Goal: Information Seeking & Learning: Learn about a topic

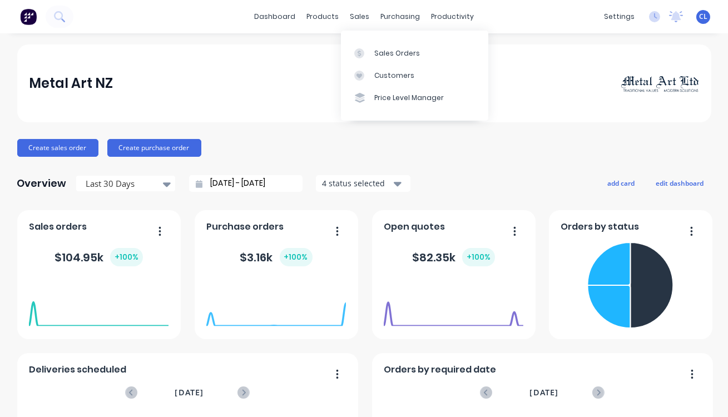
click at [355, 18] on div "sales" at bounding box center [359, 16] width 31 height 17
click at [386, 53] on div "Sales Orders" at bounding box center [397, 53] width 46 height 10
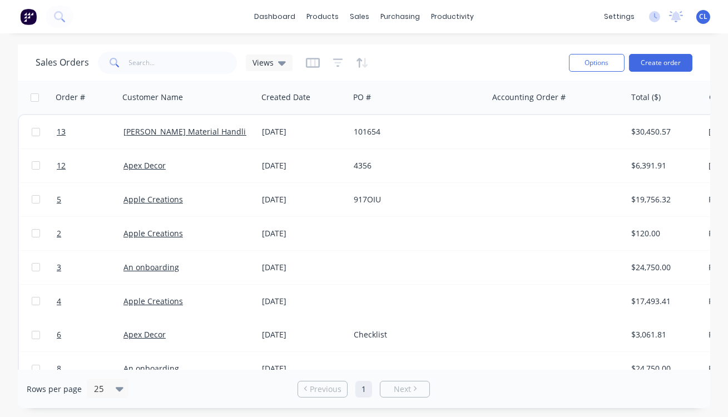
click at [225, 130] on link "[PERSON_NAME] Material Handling Ltd" at bounding box center [196, 131] width 146 height 11
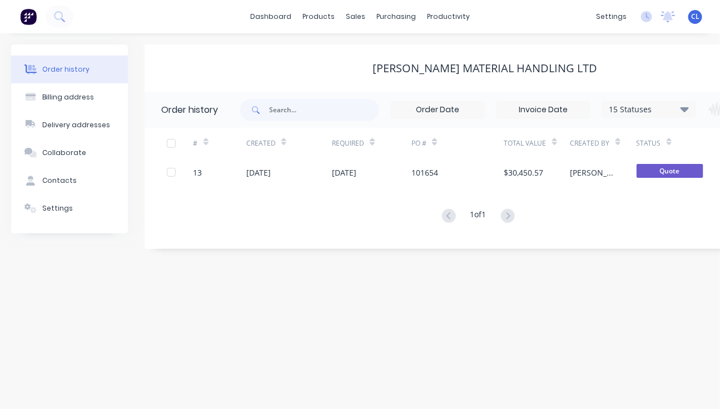
click at [356, 177] on div "[DATE]" at bounding box center [344, 173] width 24 height 12
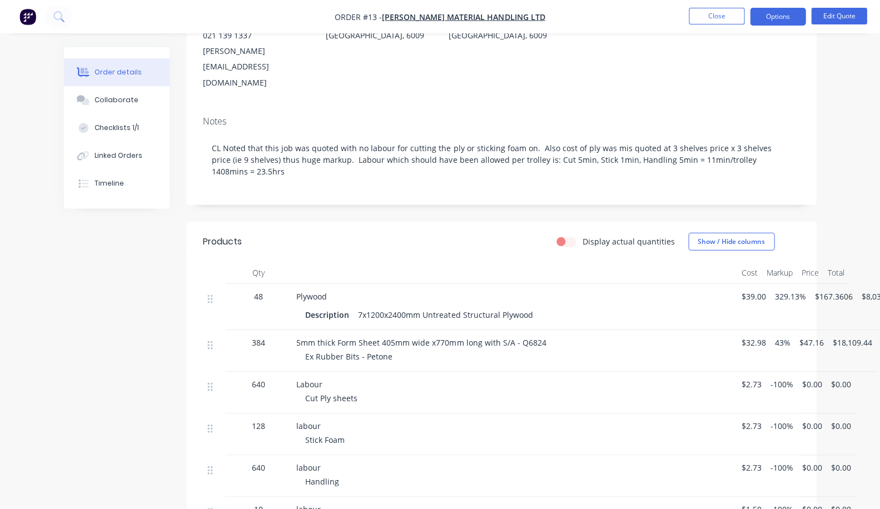
scroll to position [141, 0]
click at [727, 285] on div "$167.3606" at bounding box center [834, 308] width 47 height 46
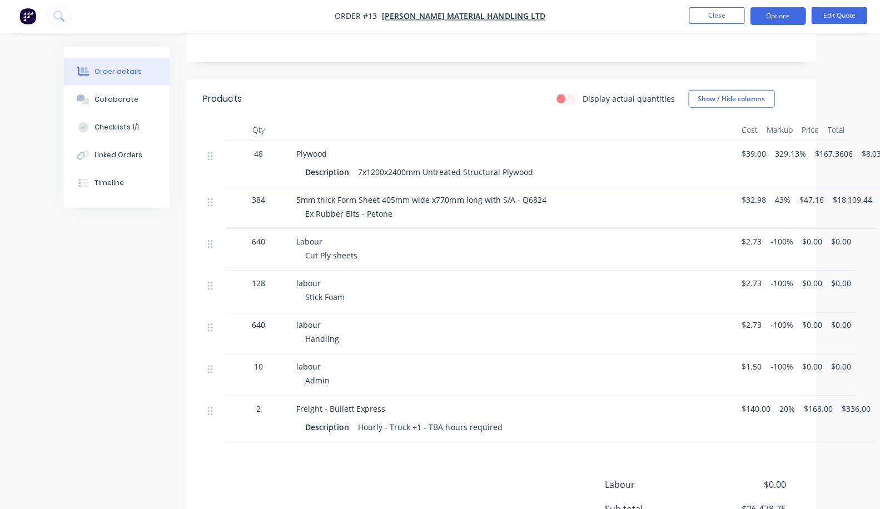
scroll to position [370, 0]
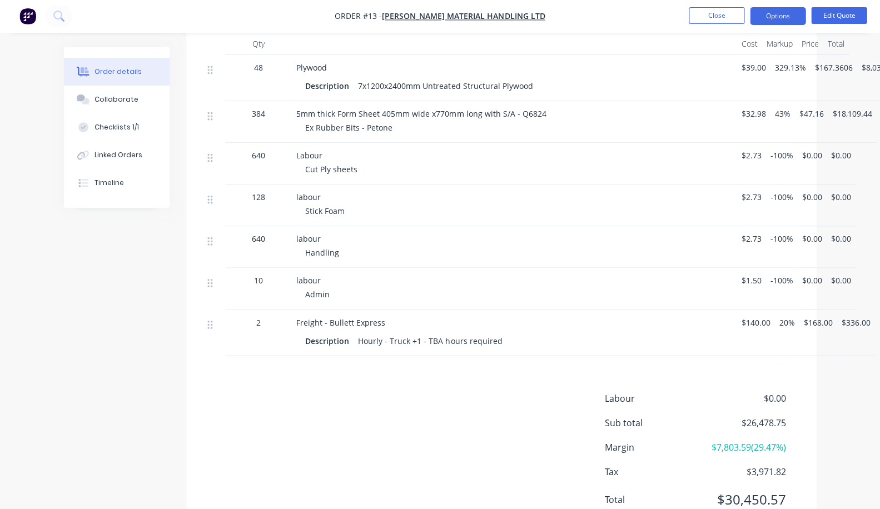
click at [95, 103] on div "Collaborate" at bounding box center [117, 100] width 44 height 10
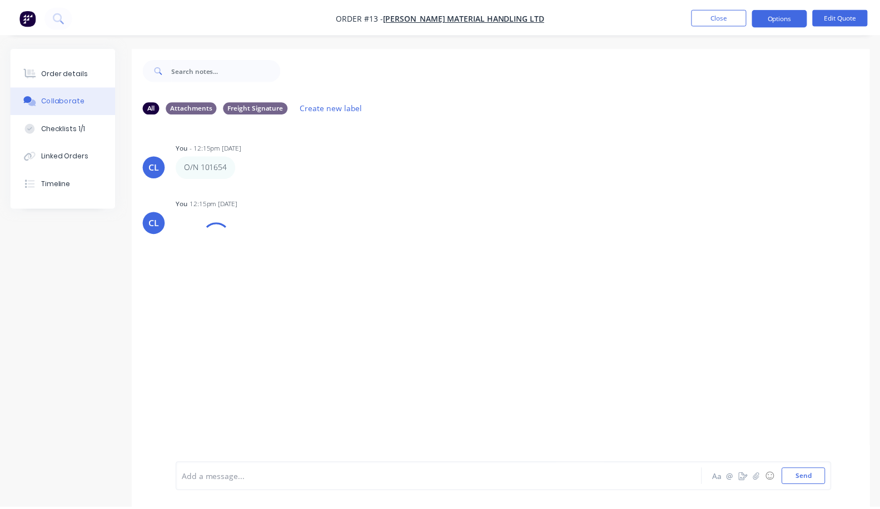
scroll to position [16, 0]
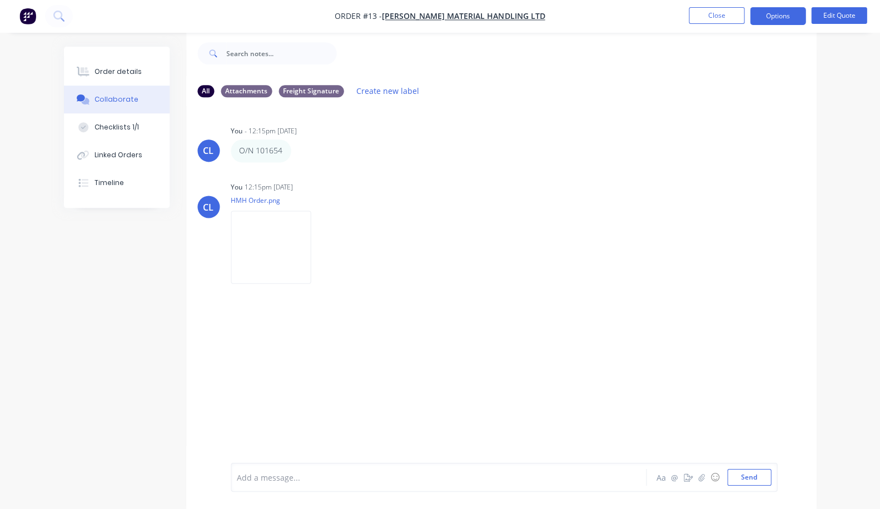
click at [95, 74] on div "Order details" at bounding box center [118, 72] width 47 height 10
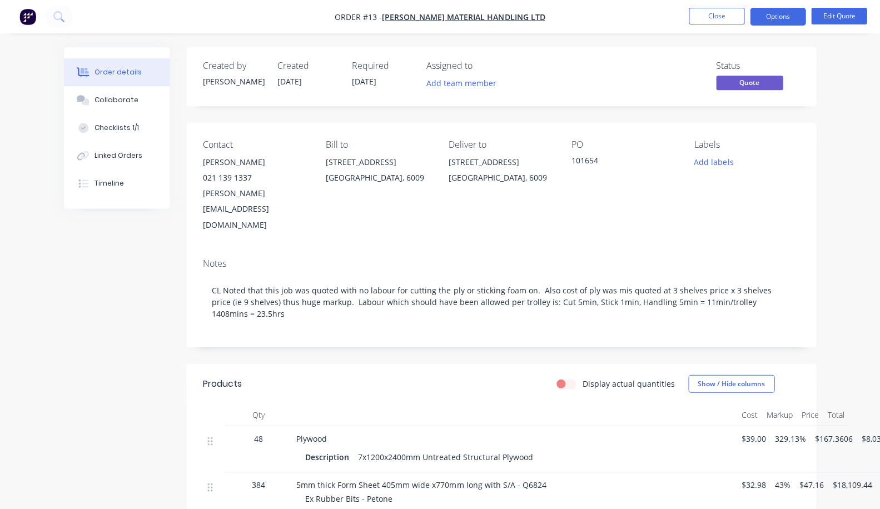
click at [95, 103] on div "Collaborate" at bounding box center [117, 100] width 44 height 10
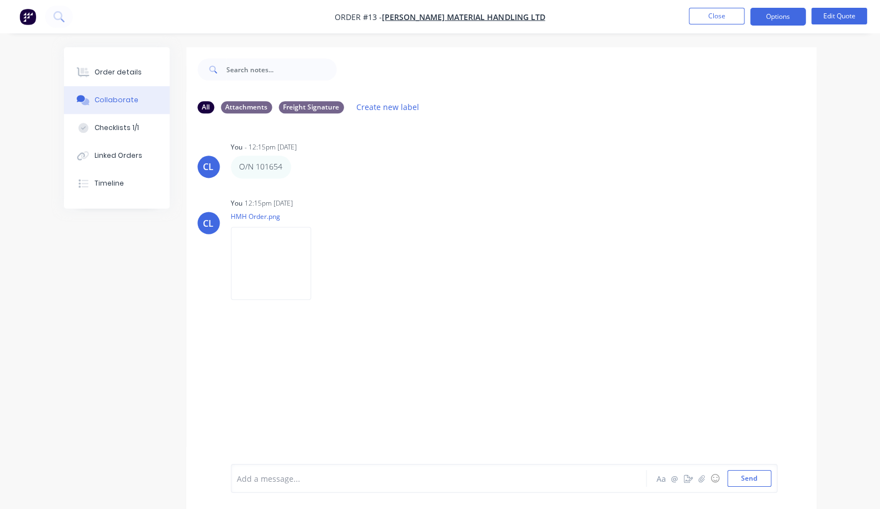
click at [231, 281] on img at bounding box center [271, 263] width 80 height 73
click at [95, 72] on div "Order details" at bounding box center [118, 72] width 47 height 10
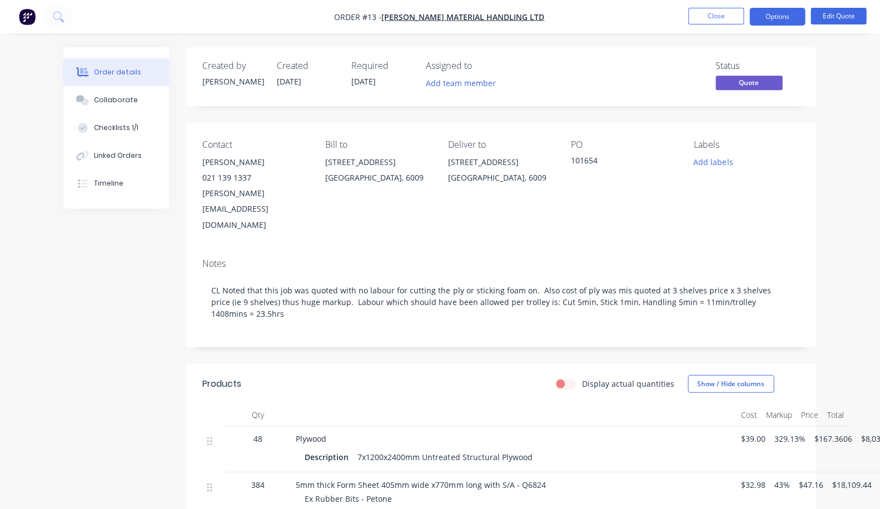
click at [716, 12] on button "Close" at bounding box center [717, 16] width 56 height 17
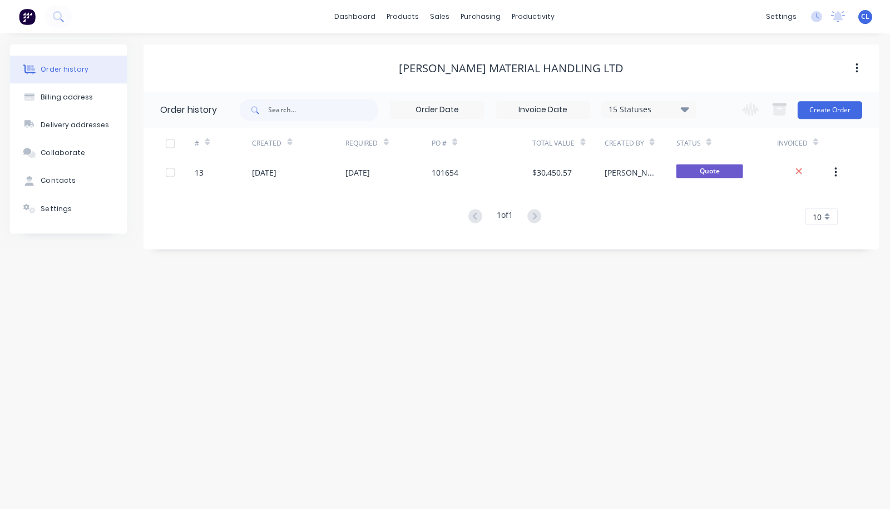
click at [478, 21] on div "purchasing" at bounding box center [481, 16] width 51 height 17
click at [398, 18] on div "products" at bounding box center [403, 16] width 43 height 17
click at [448, 55] on div "Product Catalogue" at bounding box center [453, 53] width 69 height 10
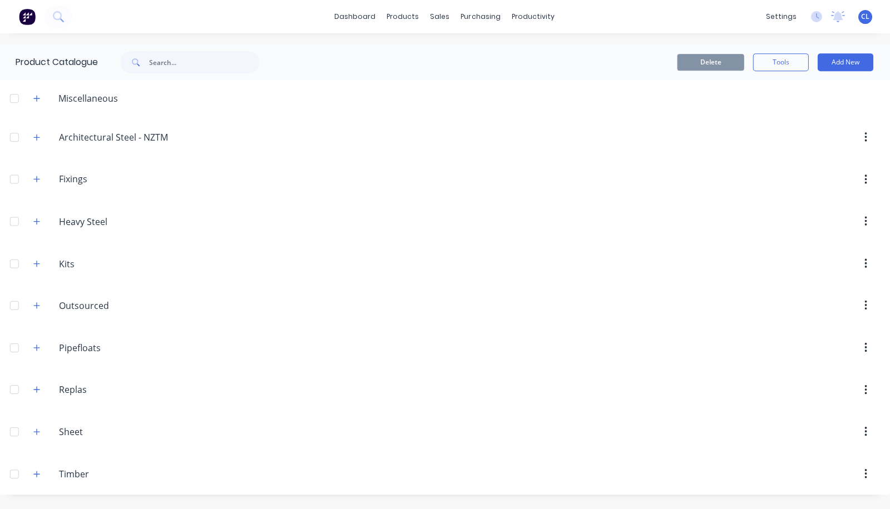
click at [39, 141] on icon "button" at bounding box center [37, 137] width 7 height 8
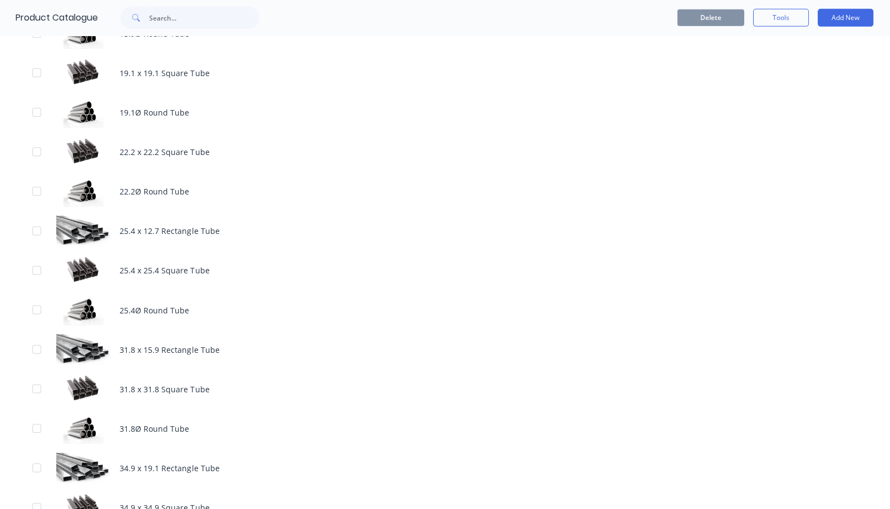
scroll to position [305, 0]
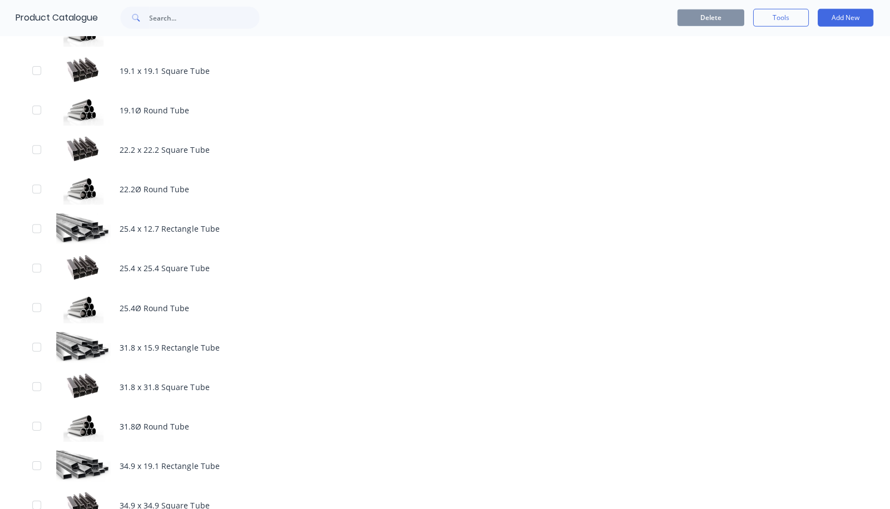
click at [153, 229] on div "25.4 x 12.7 Rectangle Tube" at bounding box center [445, 228] width 890 height 39
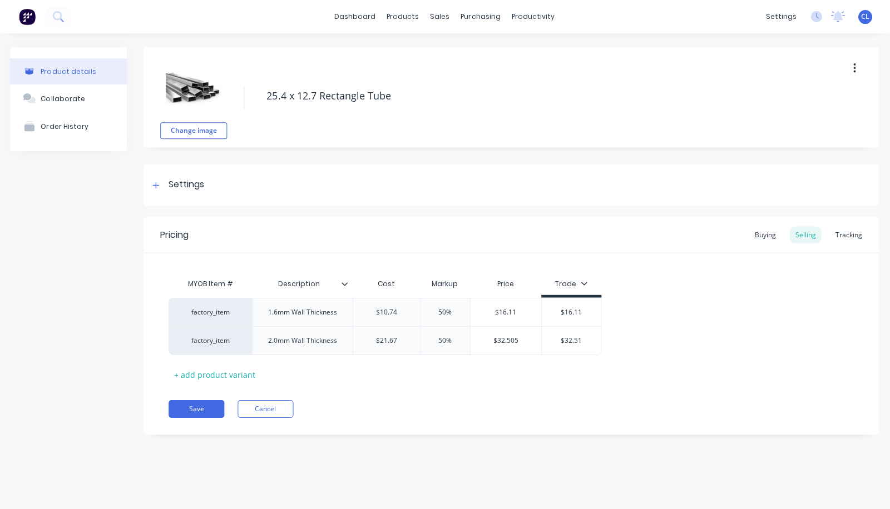
click at [727, 241] on div "Buying" at bounding box center [765, 234] width 32 height 17
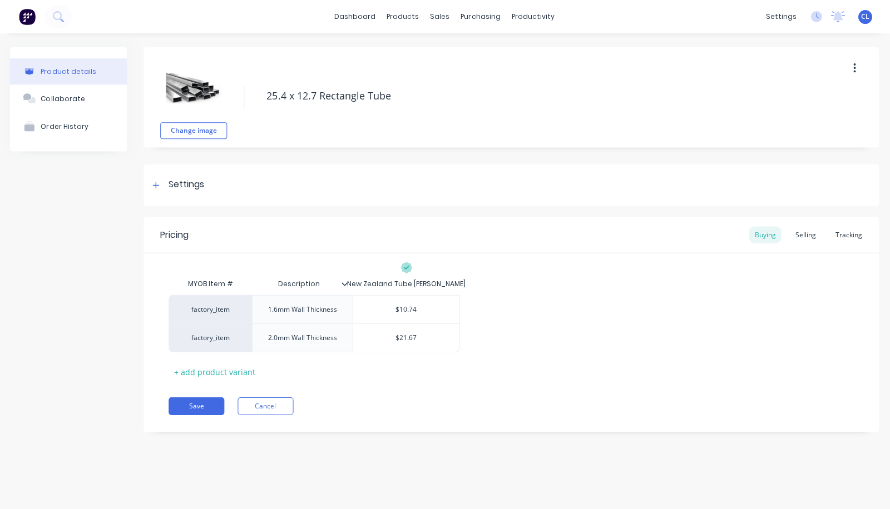
click at [727, 232] on div "Selling" at bounding box center [805, 234] width 32 height 17
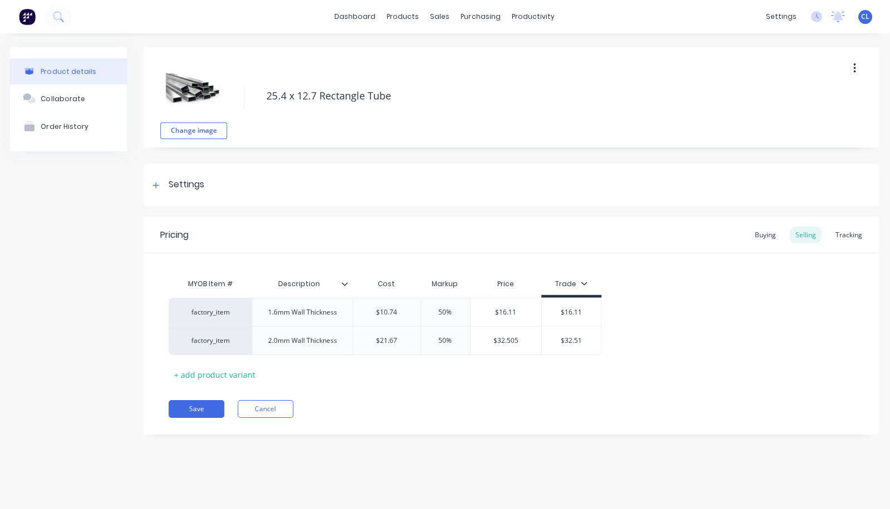
click at [64, 72] on div "Product details" at bounding box center [69, 71] width 55 height 8
click at [46, 74] on div "Product details" at bounding box center [69, 71] width 55 height 8
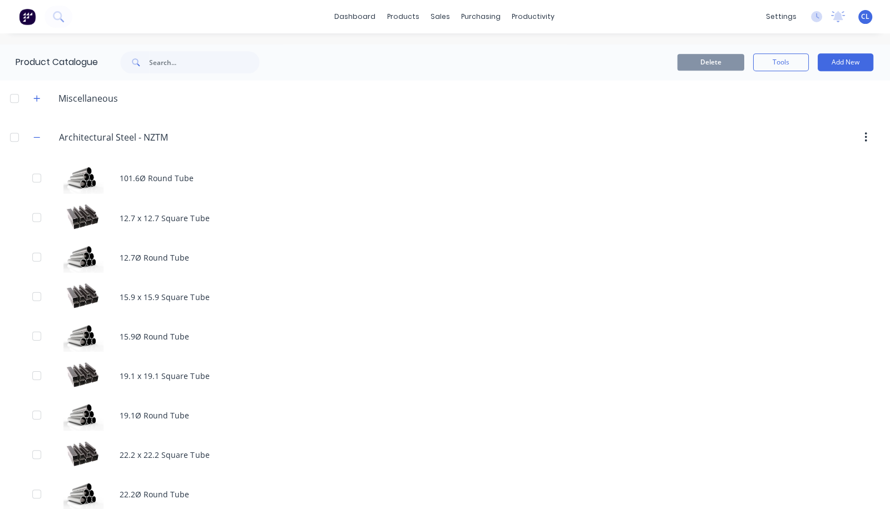
click at [38, 141] on icon "button" at bounding box center [37, 137] width 7 height 8
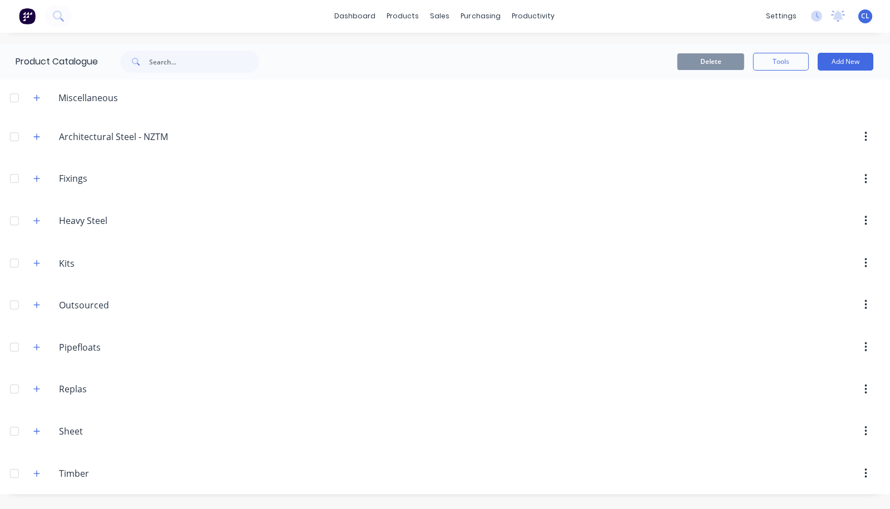
click at [75, 222] on input "Heavy Steel" at bounding box center [125, 221] width 131 height 13
click at [36, 217] on icon "button" at bounding box center [37, 221] width 7 height 8
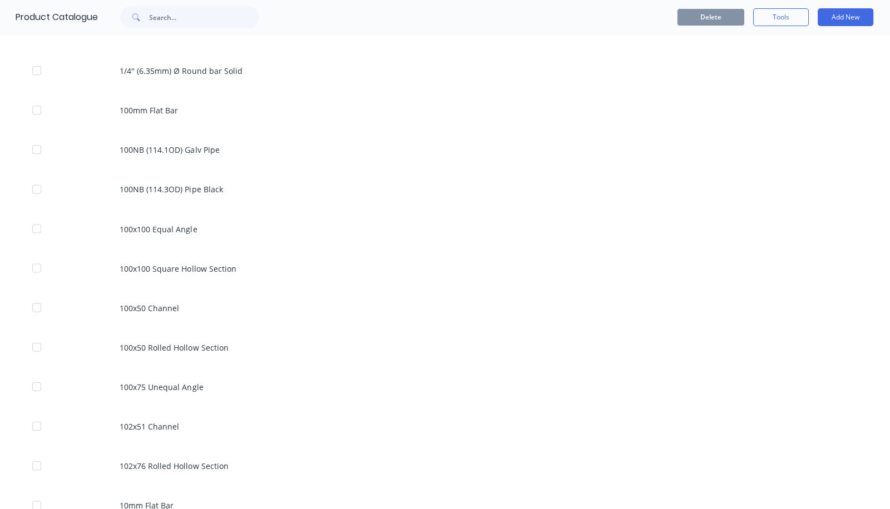
scroll to position [350, 0]
click at [137, 302] on div "100x50 Channel" at bounding box center [445, 306] width 890 height 39
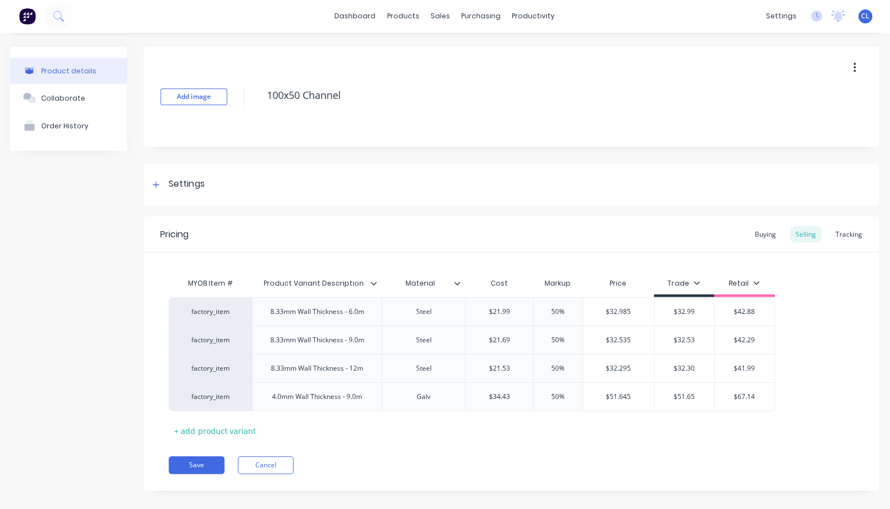
click at [727, 231] on div "Buying" at bounding box center [765, 234] width 32 height 17
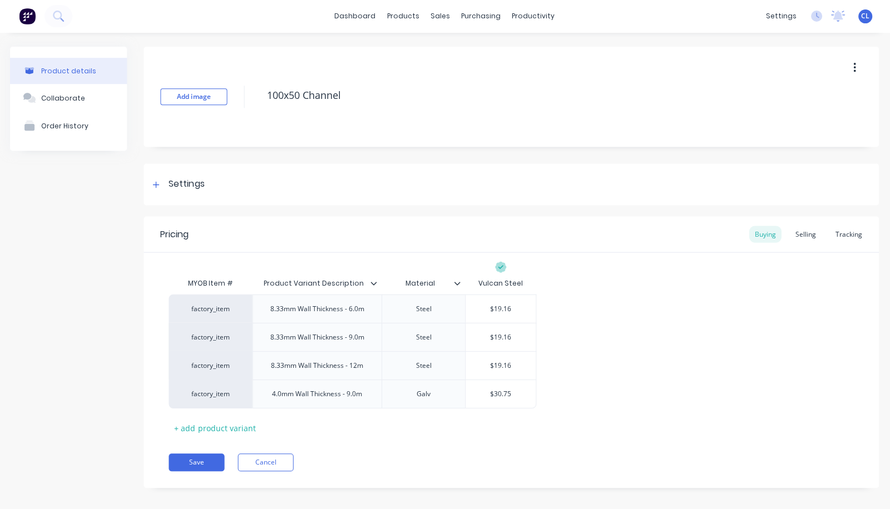
click at [727, 238] on div "Selling" at bounding box center [805, 234] width 32 height 17
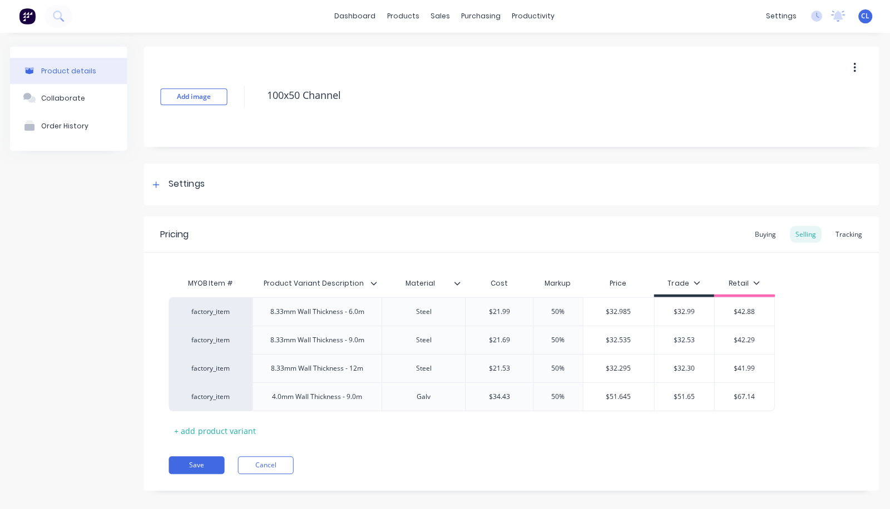
click at [727, 238] on div "Buying" at bounding box center [765, 234] width 32 height 17
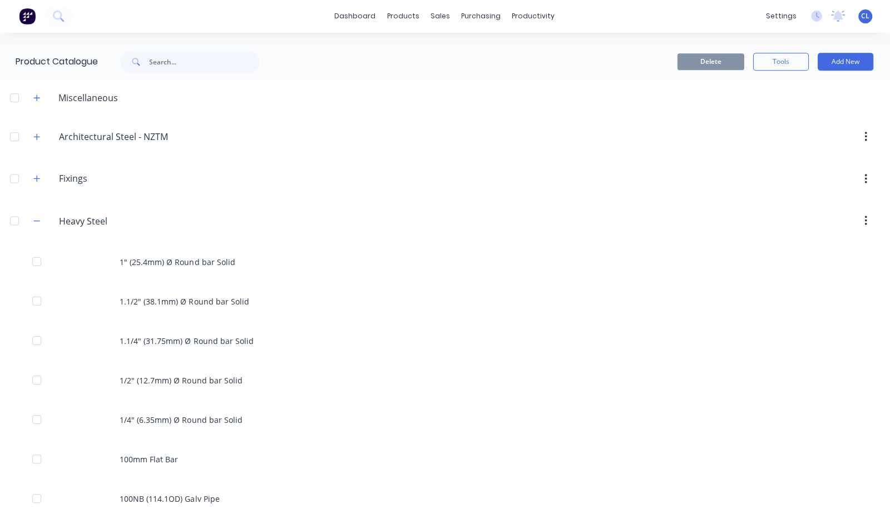
click at [38, 221] on icon "button" at bounding box center [38, 221] width 6 height 1
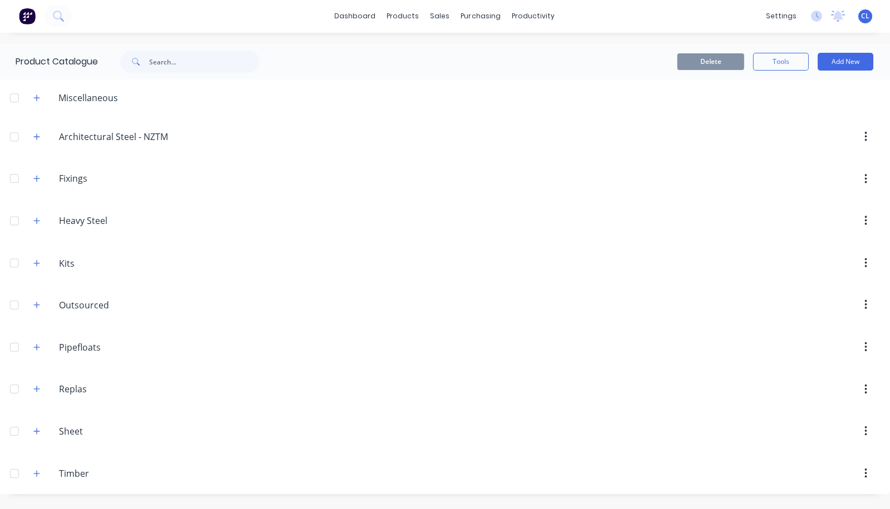
click at [43, 302] on button "button" at bounding box center [38, 306] width 14 height 14
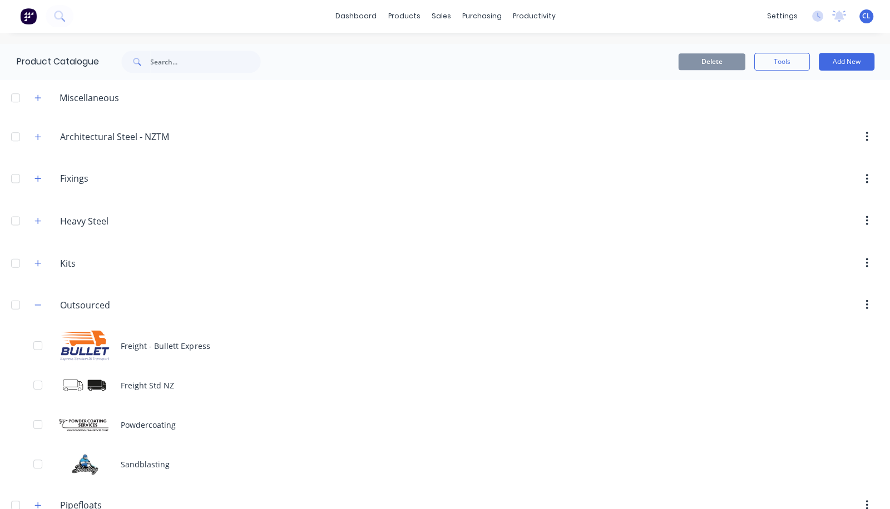
click at [147, 385] on div "Freight Std NZ" at bounding box center [445, 385] width 890 height 39
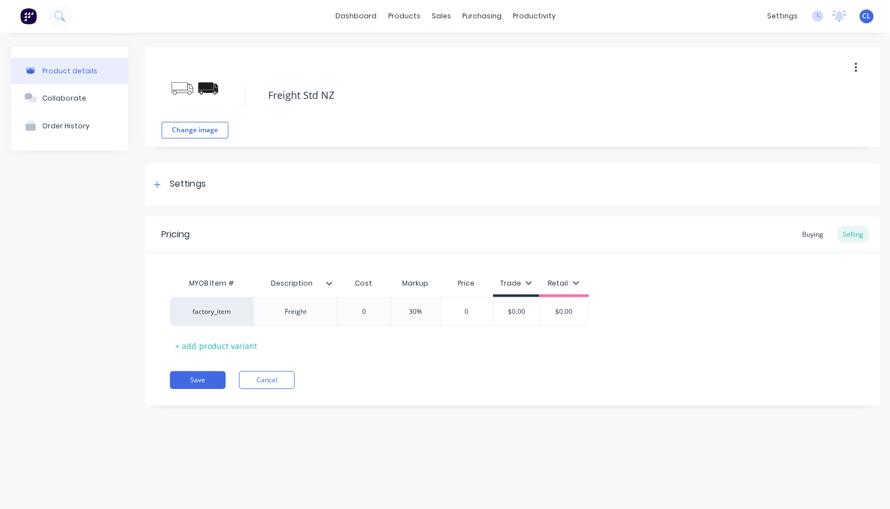
click at [727, 234] on div "Buying" at bounding box center [811, 234] width 32 height 17
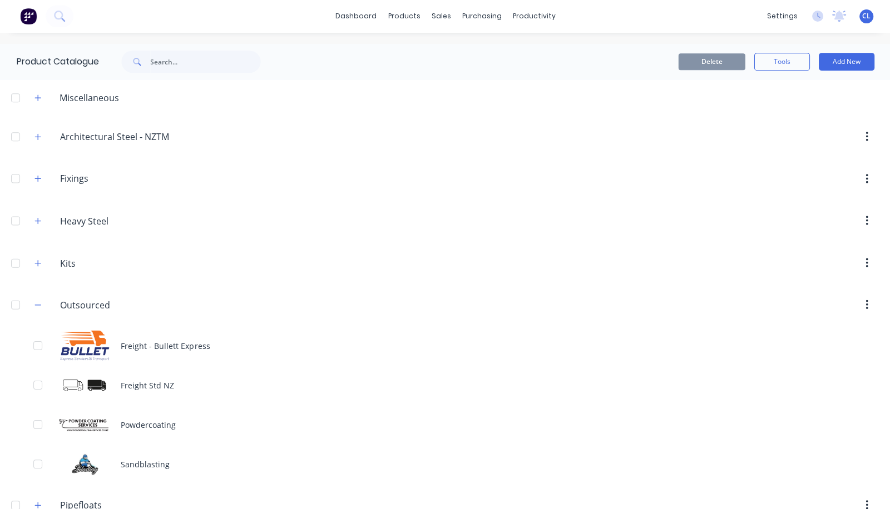
click at [144, 336] on div "Freight - Bullett Express" at bounding box center [445, 345] width 890 height 39
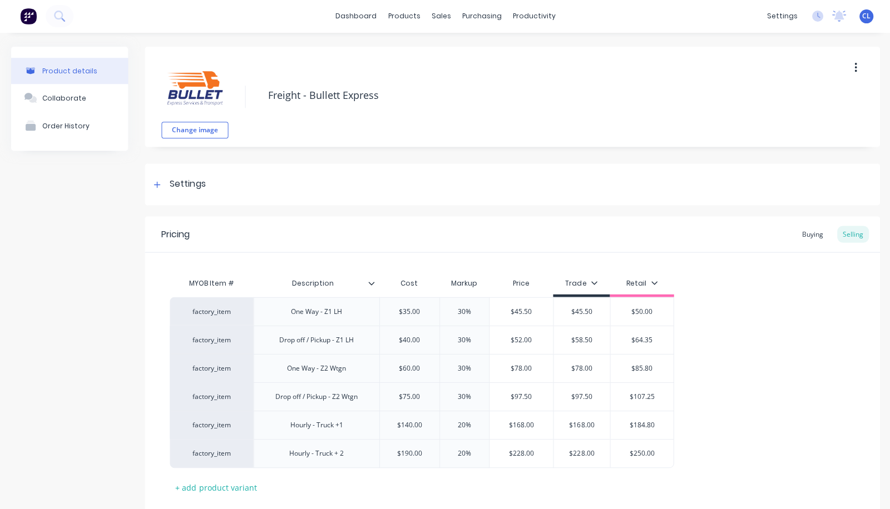
click at [710, 108] on textarea "Freight - Bullett Express" at bounding box center [542, 96] width 560 height 26
click at [720, 306] on div "factory_item One Way - Z1 LH $35.00 30% $45.50 $45.50 $50.00 factory_item Drop …" at bounding box center [512, 382] width 684 height 171
click at [726, 90] on textarea "Freight - Bullett Express" at bounding box center [542, 96] width 560 height 26
click at [727, 360] on div "factory_item One Way - Z1 LH $35.00 30% $45.50 $45.50 $50.00 factory_item Drop …" at bounding box center [512, 382] width 684 height 171
type textarea "x"
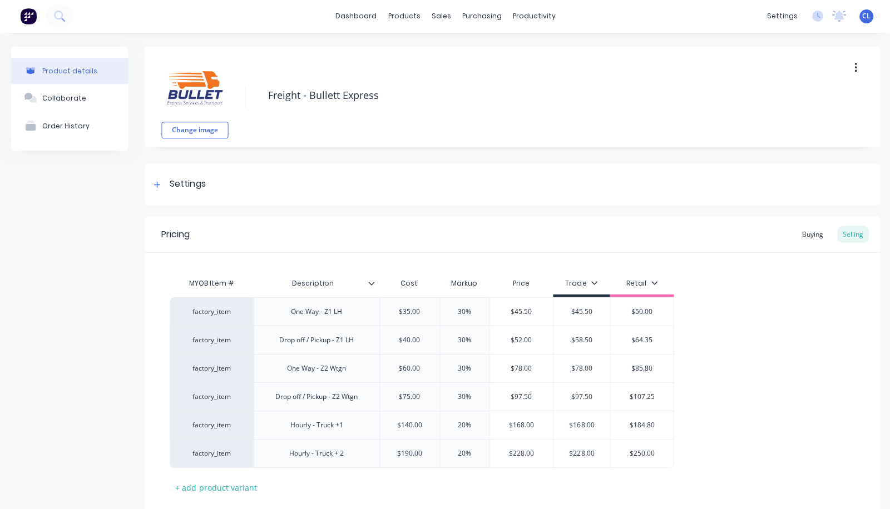
click at [718, 416] on div "factory_item One Way - Z1 LH $35.00 30% $45.50 $45.50 $50.00 factory_item Drop …" at bounding box center [512, 382] width 684 height 171
click at [727, 416] on div "factory_item One Way - Z1 LH $35.00 30% $45.50 $45.50 $50.00 factory_item Drop …" at bounding box center [512, 382] width 684 height 171
click at [345, 14] on link "dashboard" at bounding box center [356, 16] width 52 height 17
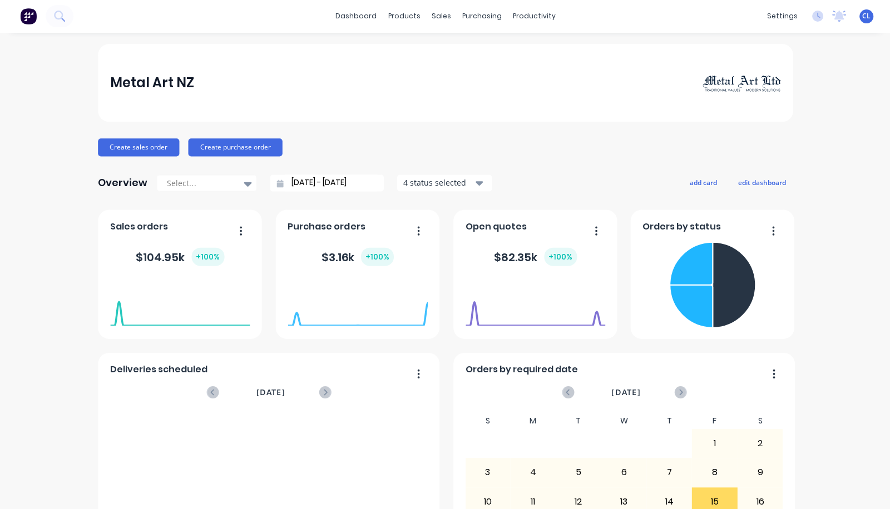
click at [432, 18] on div "sales" at bounding box center [440, 16] width 31 height 17
click at [476, 49] on div "Sales Orders" at bounding box center [477, 53] width 46 height 10
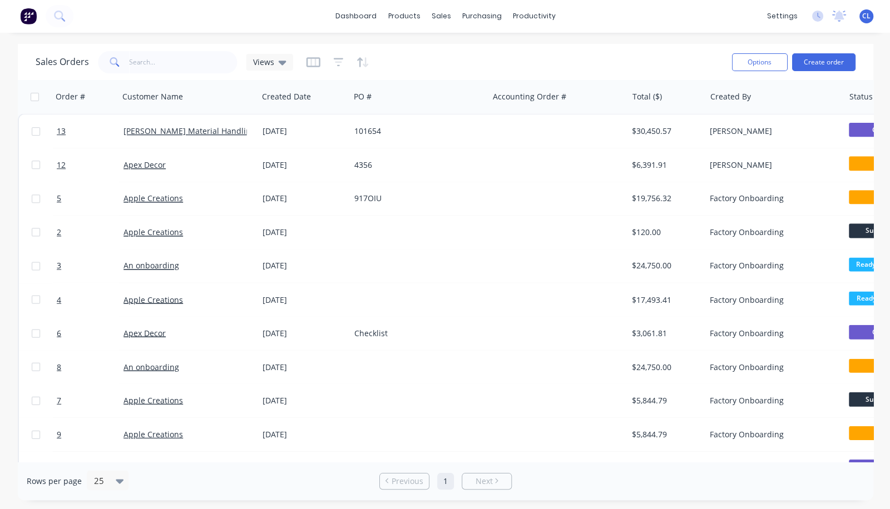
click at [151, 132] on link "[PERSON_NAME] Material Handling Ltd" at bounding box center [196, 131] width 146 height 11
